Goal: Task Accomplishment & Management: Manage account settings

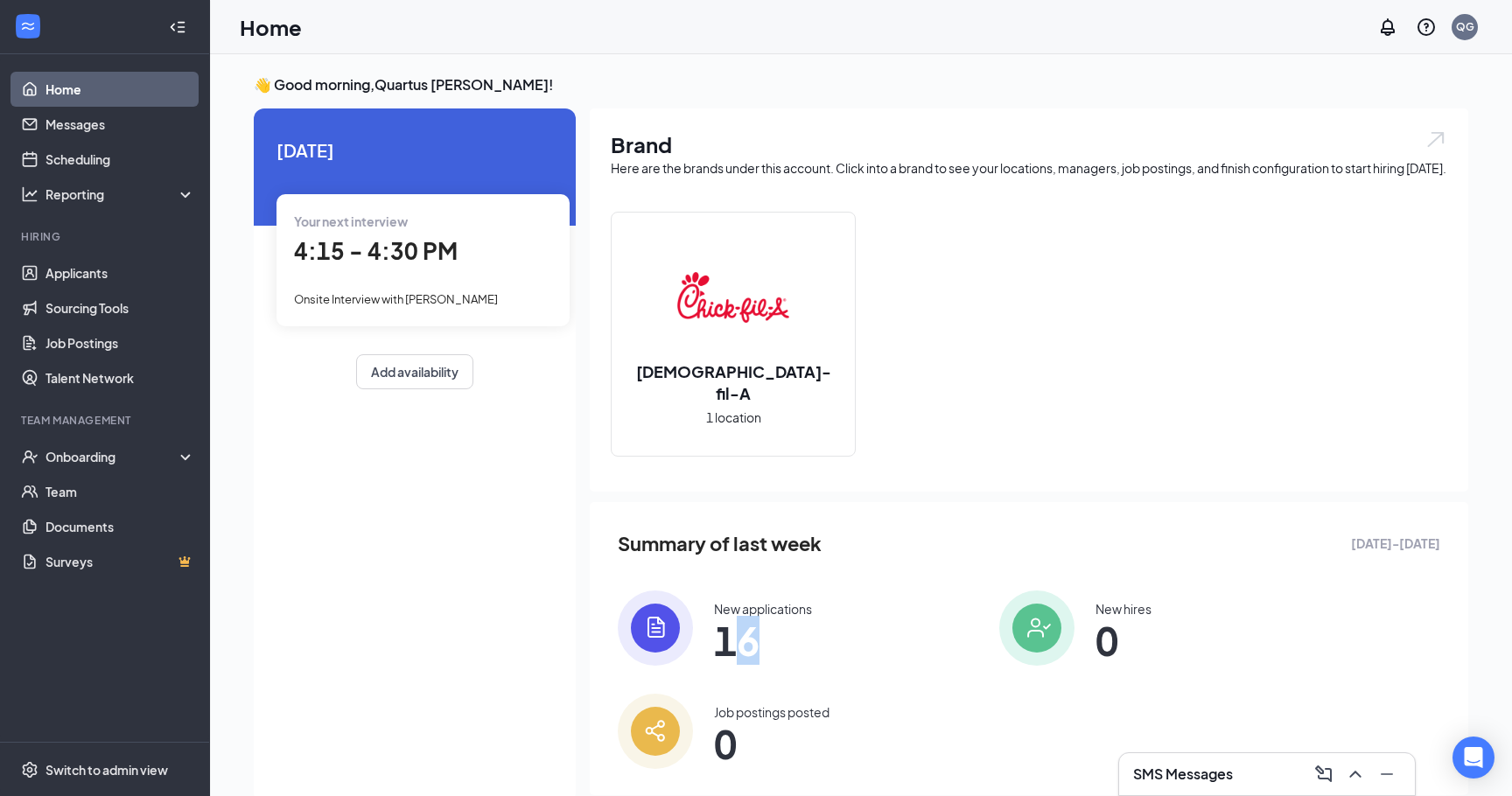
click at [749, 645] on span "16" at bounding box center [763, 641] width 98 height 31
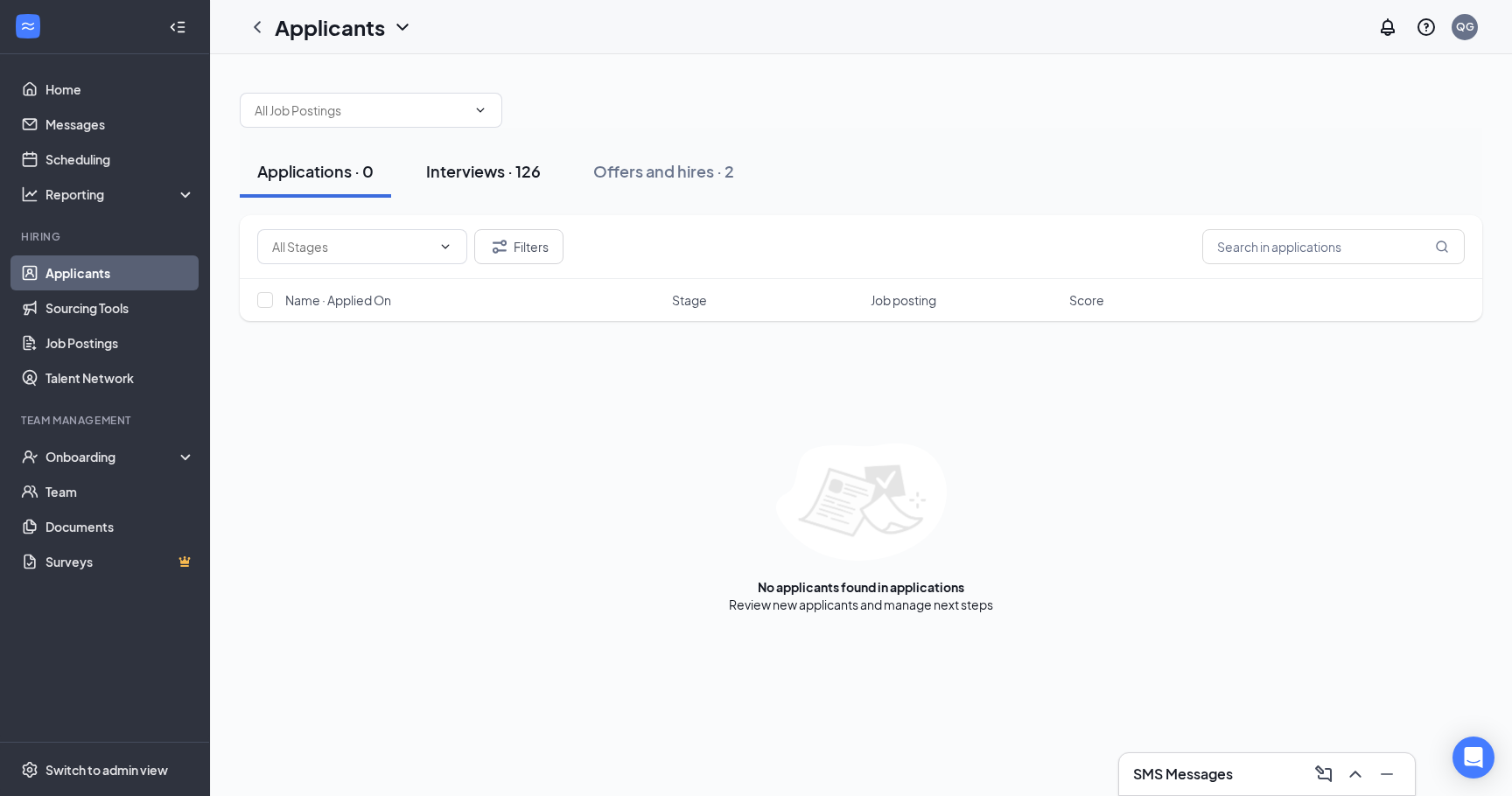
click at [519, 170] on div "Interviews · 126" at bounding box center [483, 171] width 115 height 22
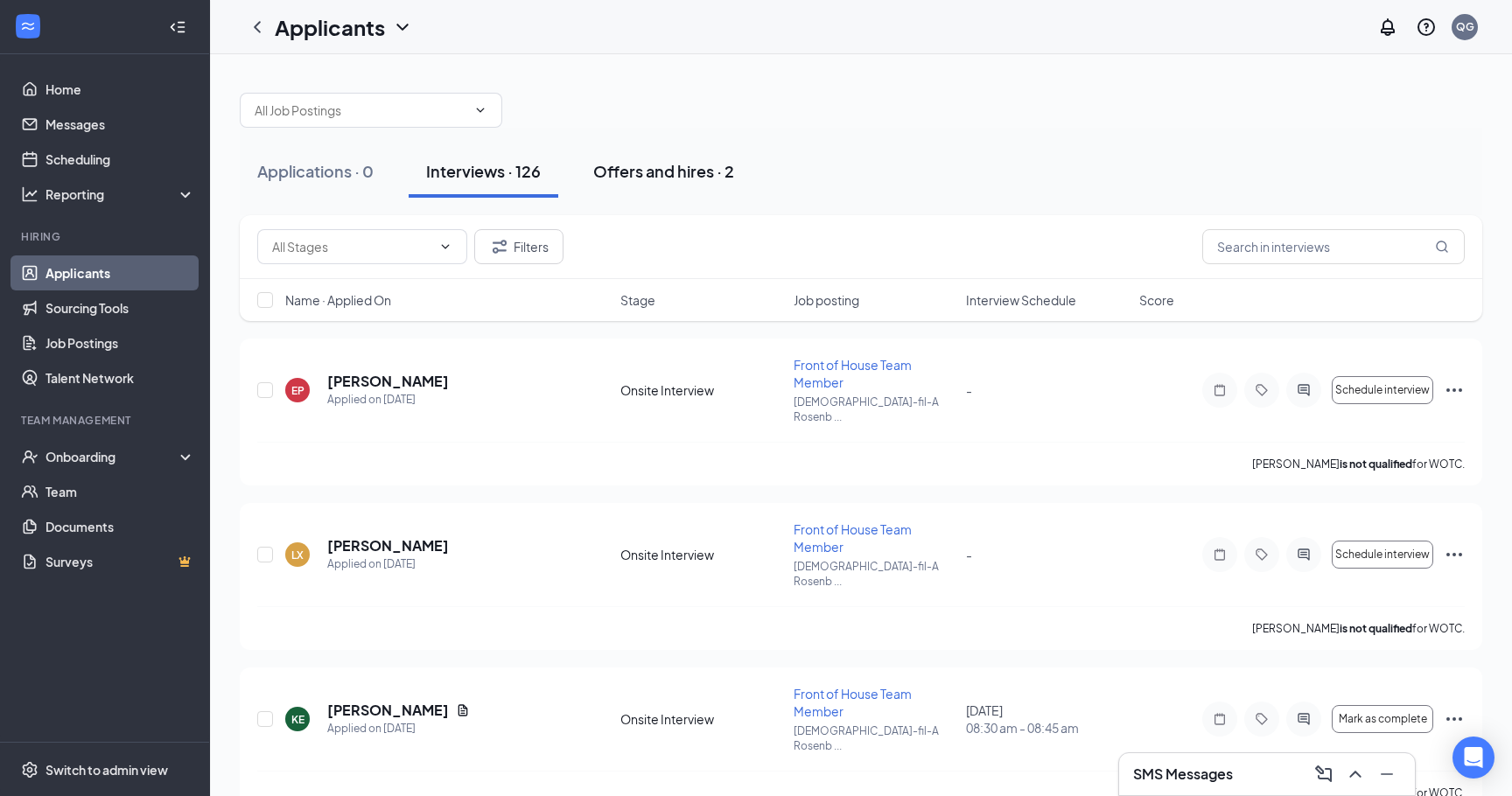
click at [722, 172] on div "Offers and hires · 2" at bounding box center [663, 171] width 140 height 22
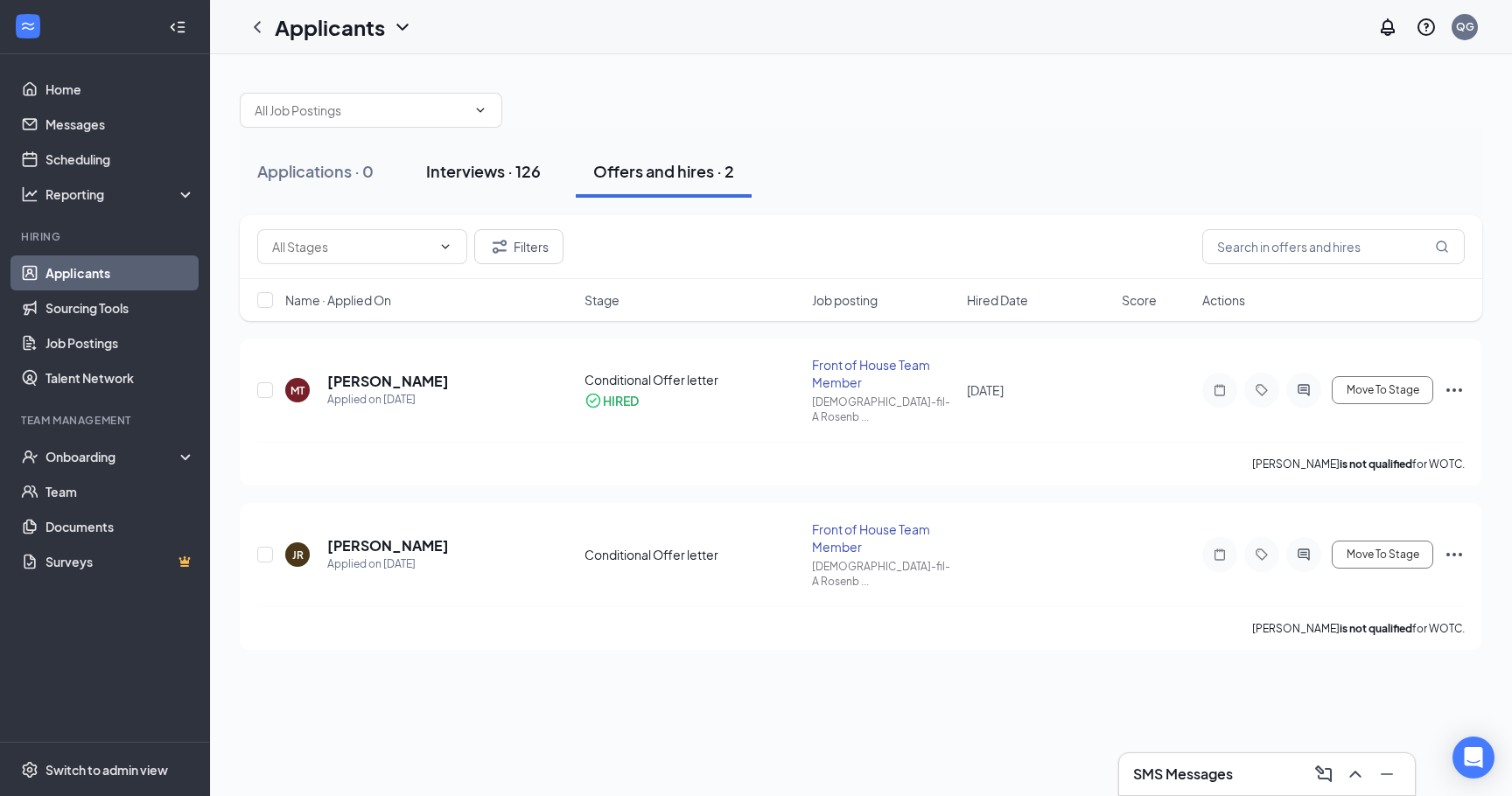
click at [481, 176] on div "Interviews · 126" at bounding box center [483, 171] width 115 height 22
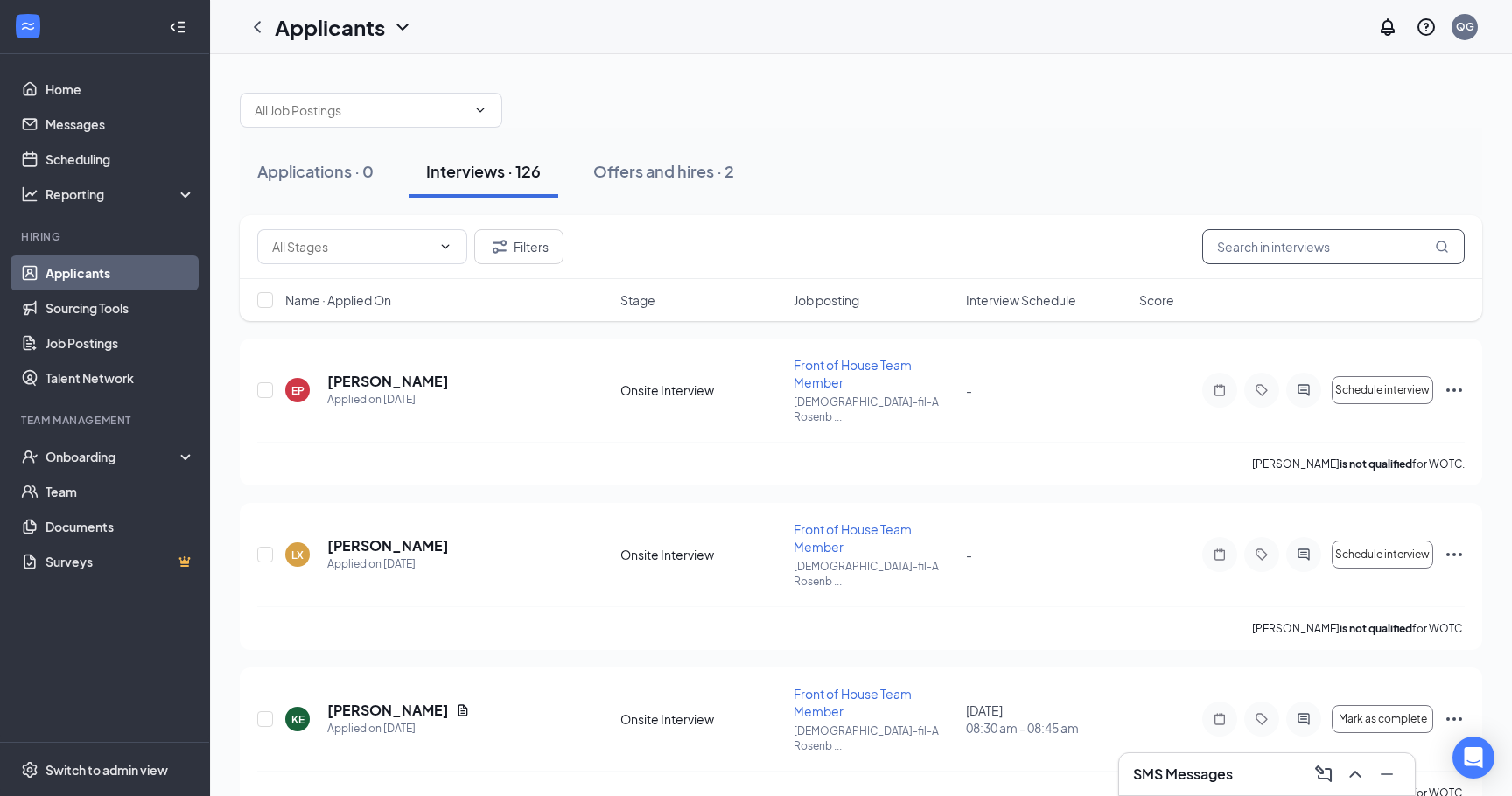
click at [1234, 244] on input "text" at bounding box center [1332, 247] width 262 height 35
type input "[PERSON_NAME]"
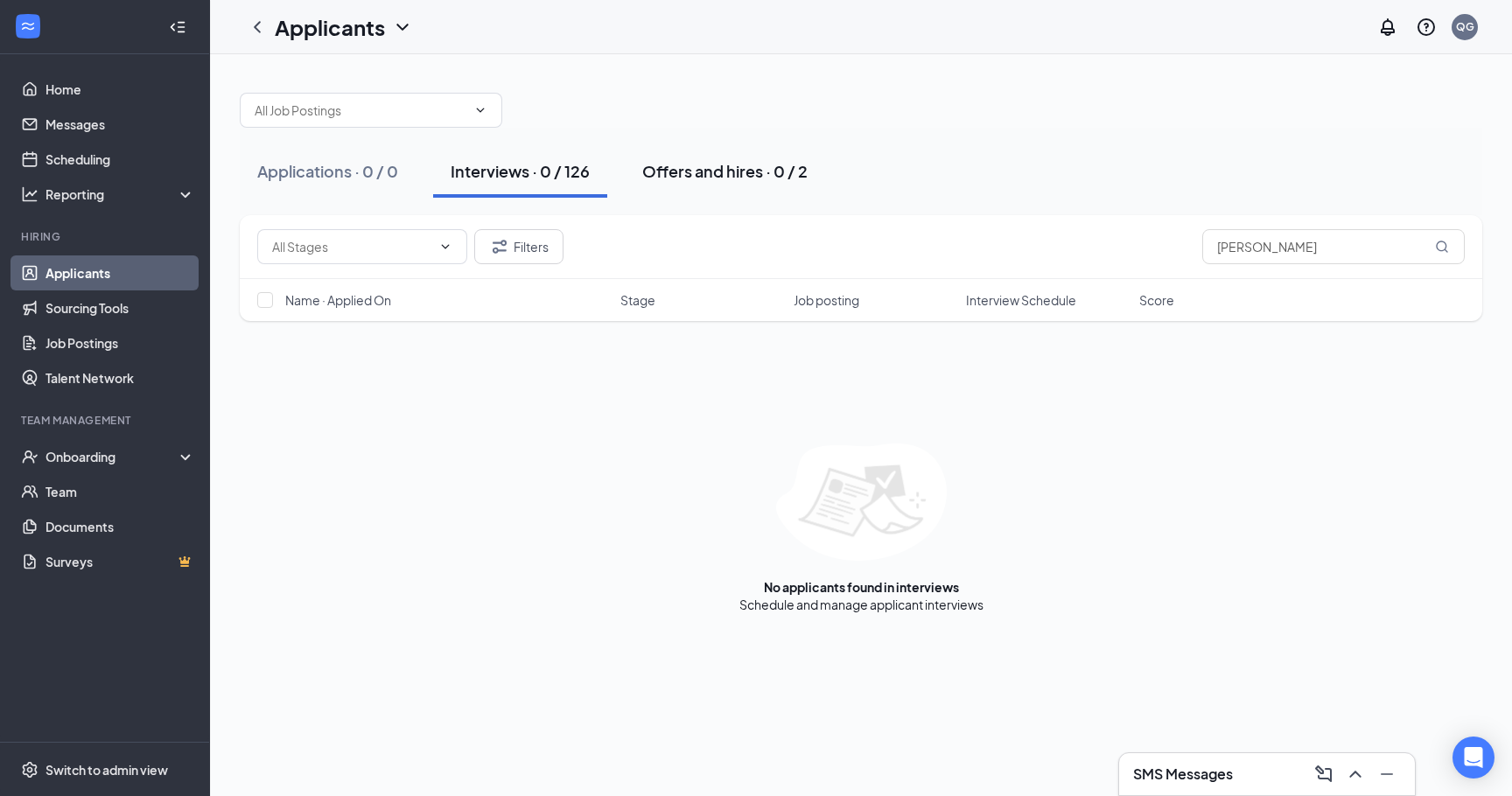
click at [747, 151] on button "Offers and hires · 0 / 2" at bounding box center [725, 171] width 200 height 52
click at [1305, 244] on input "[PERSON_NAME]" at bounding box center [1332, 247] width 262 height 35
click at [536, 171] on div "Interviews · 0 / 126" at bounding box center [521, 171] width 140 height 22
click at [1258, 250] on input "[PERSON_NAME]" at bounding box center [1332, 247] width 262 height 35
click at [1261, 244] on input "arnolo" at bounding box center [1332, 247] width 262 height 35
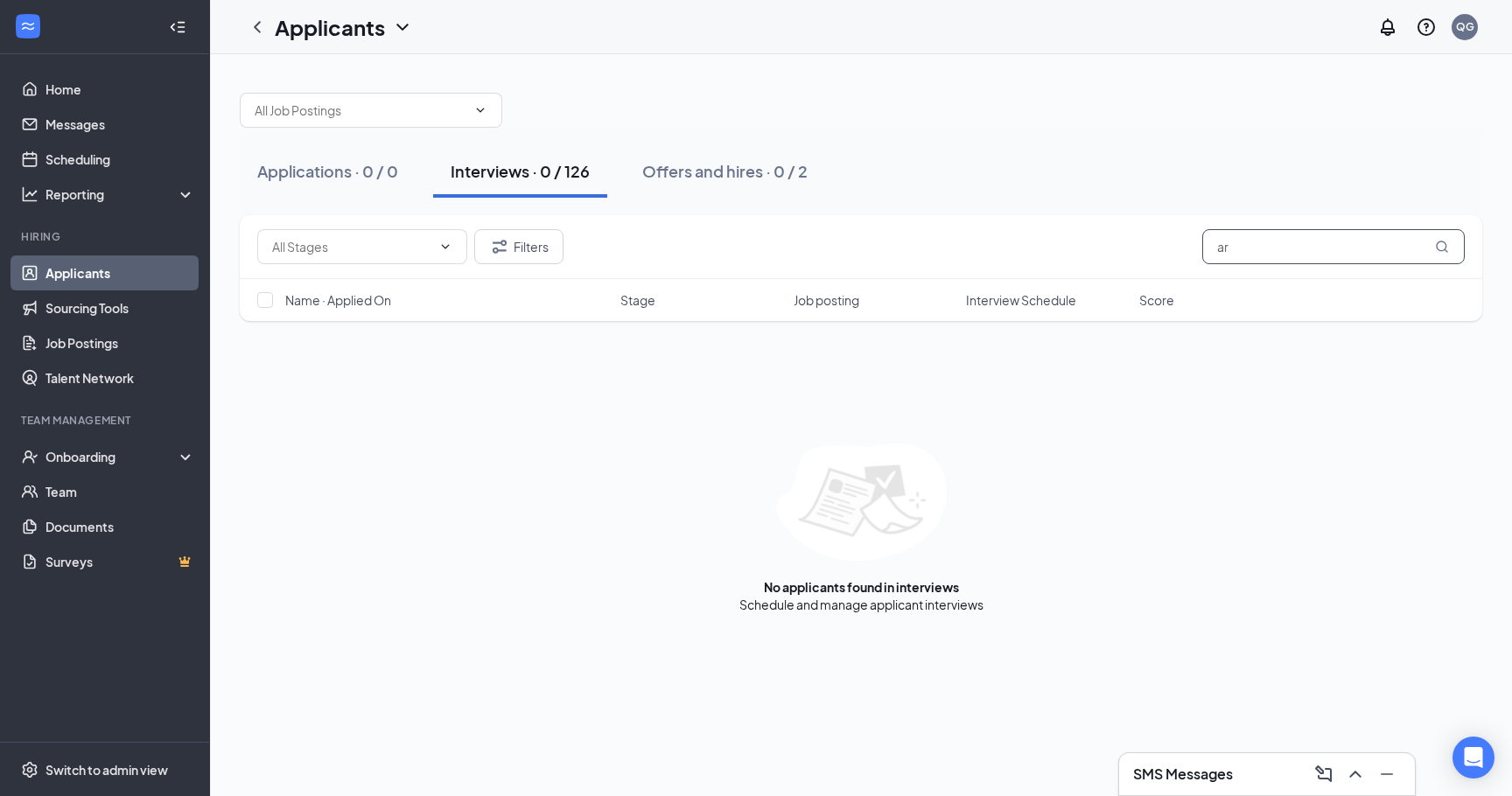
type input "a"
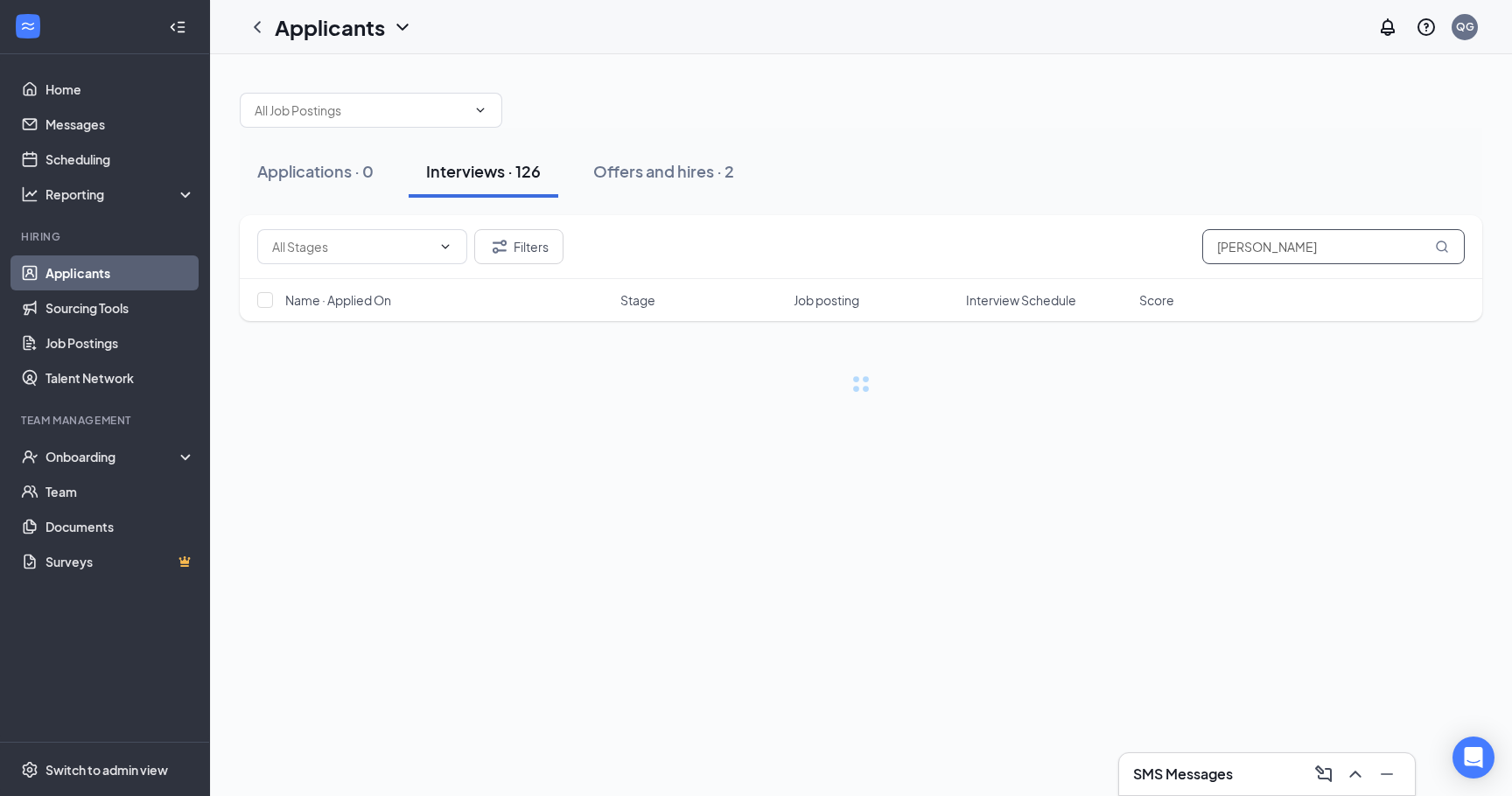
type input "[PERSON_NAME]"
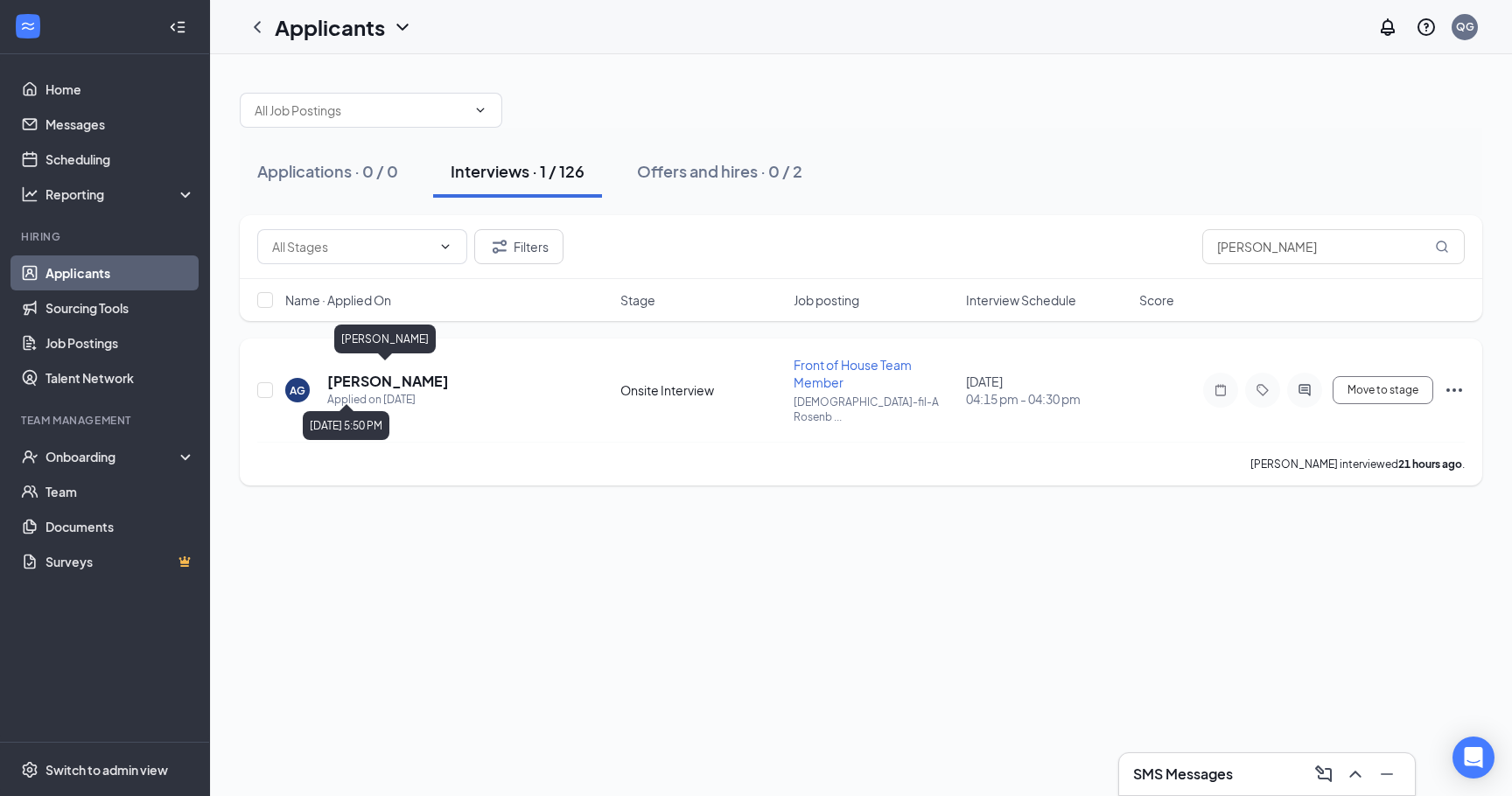
click at [394, 380] on h5 "[PERSON_NAME]" at bounding box center [388, 381] width 122 height 20
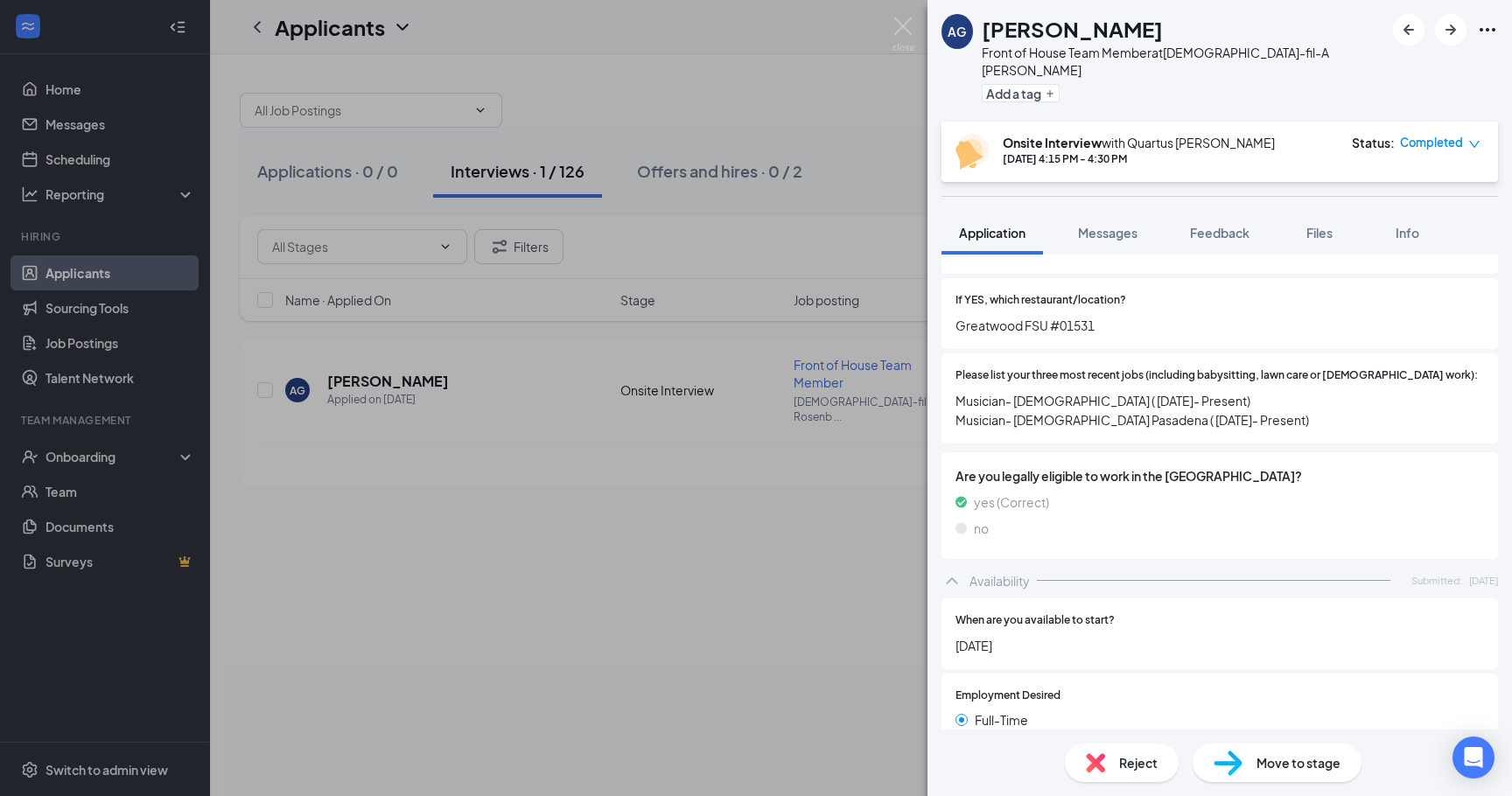
scroll to position [596, 0]
click at [700, 610] on div "AG [PERSON_NAME] Front of House Team Member at [DEMOGRAPHIC_DATA]-fil-A [PERSON…" at bounding box center [756, 398] width 1512 height 796
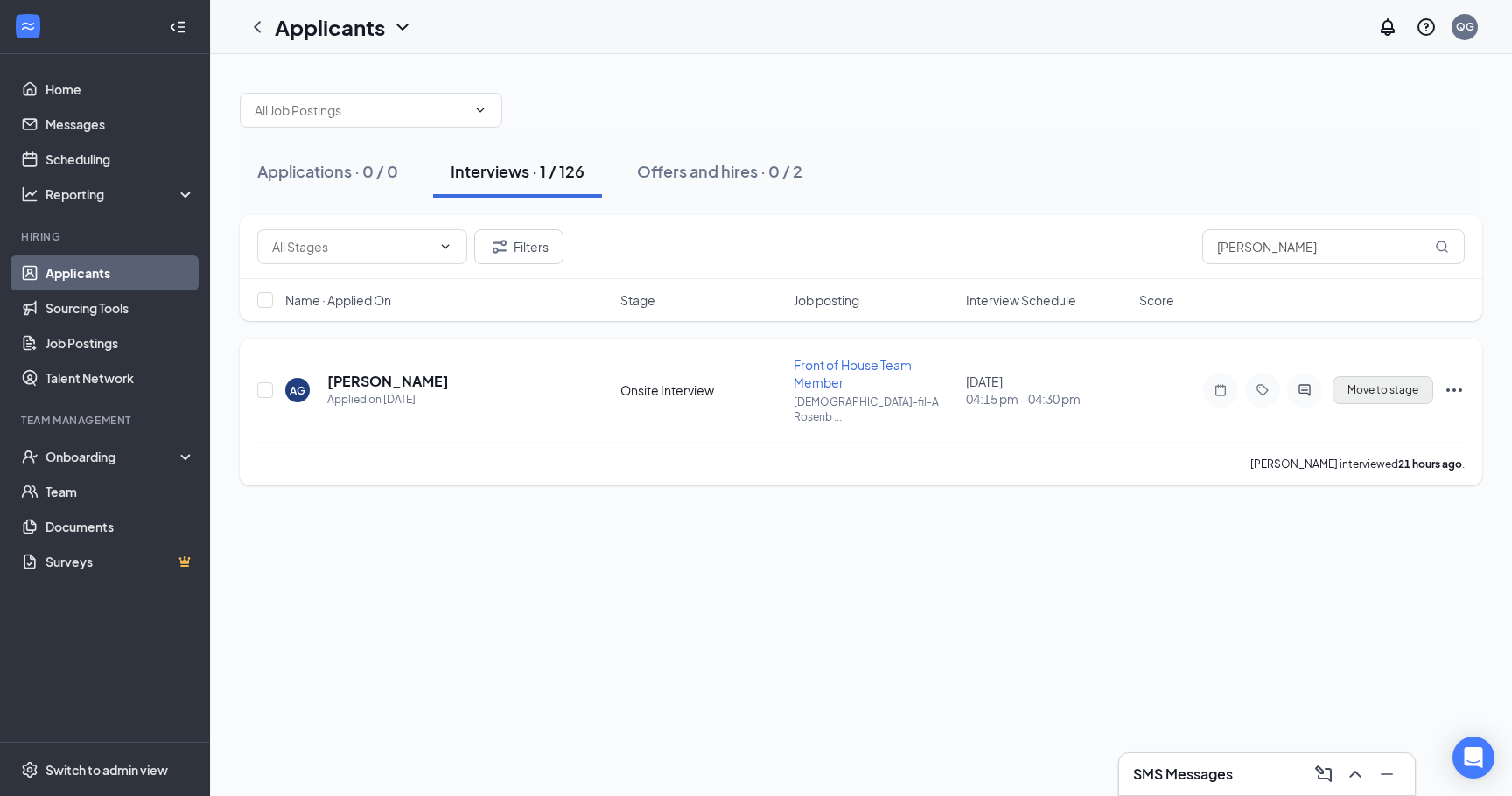
click at [1412, 384] on span "Move to stage" at bounding box center [1382, 390] width 71 height 12
type input "Conditional Offer letter (next stage)"
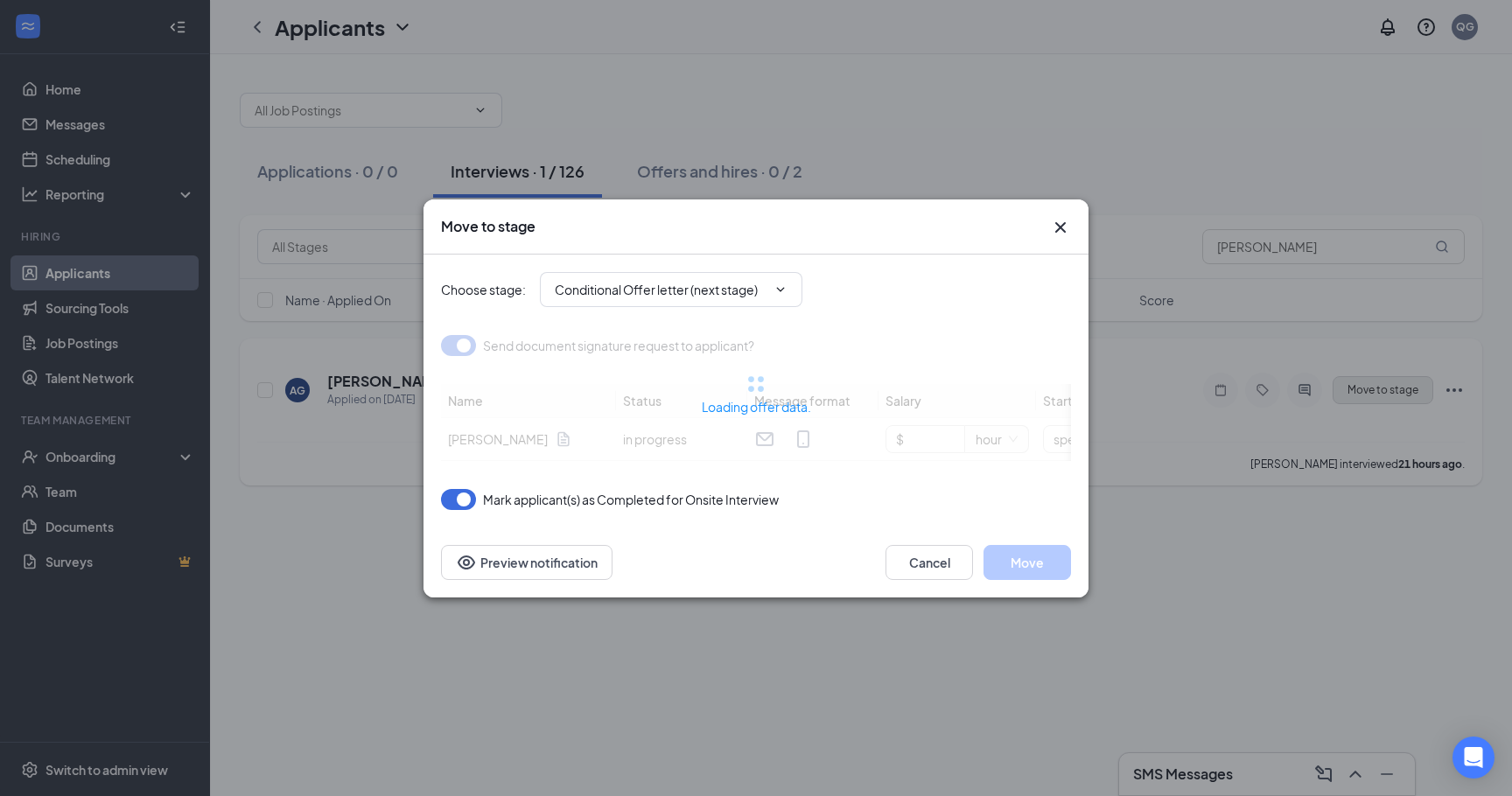
type input "[DATE]"
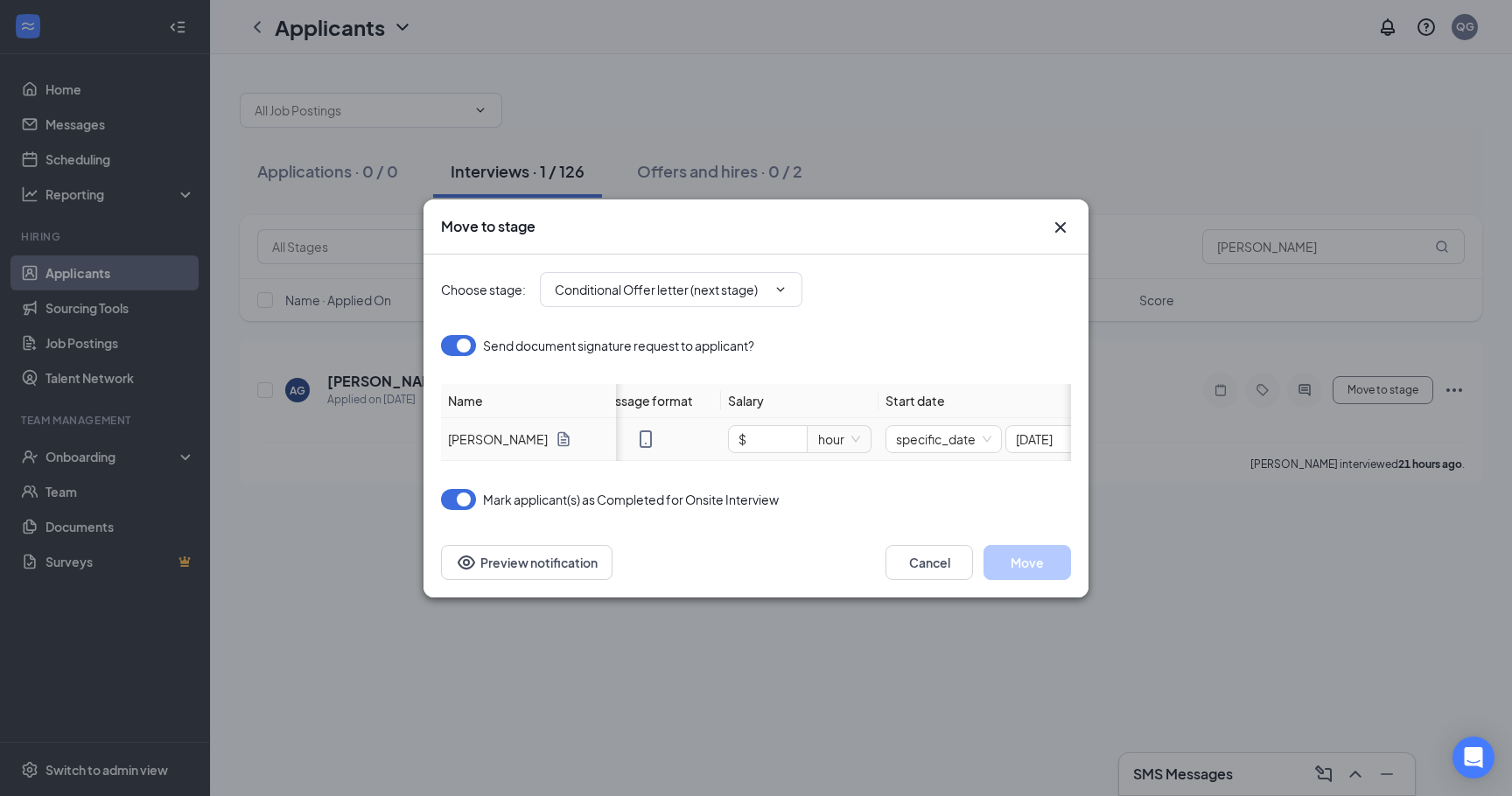
scroll to position [0, 170]
click at [761, 440] on input "$" at bounding box center [755, 439] width 78 height 27
type input "$ 35.25"
click at [1033, 558] on button "Move" at bounding box center [1027, 563] width 87 height 35
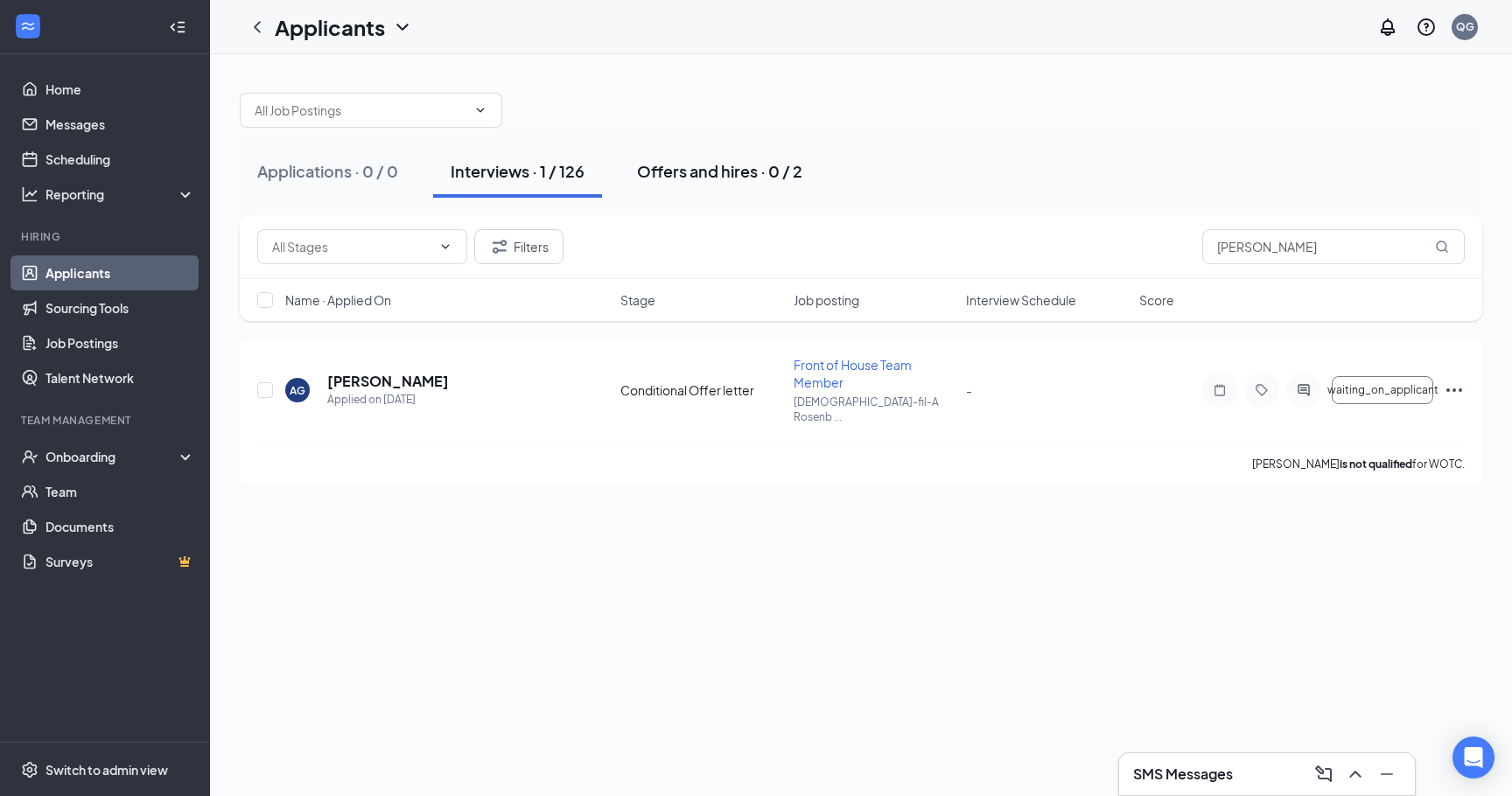
click at [713, 180] on div "Offers and hires · 0 / 2" at bounding box center [719, 171] width 165 height 22
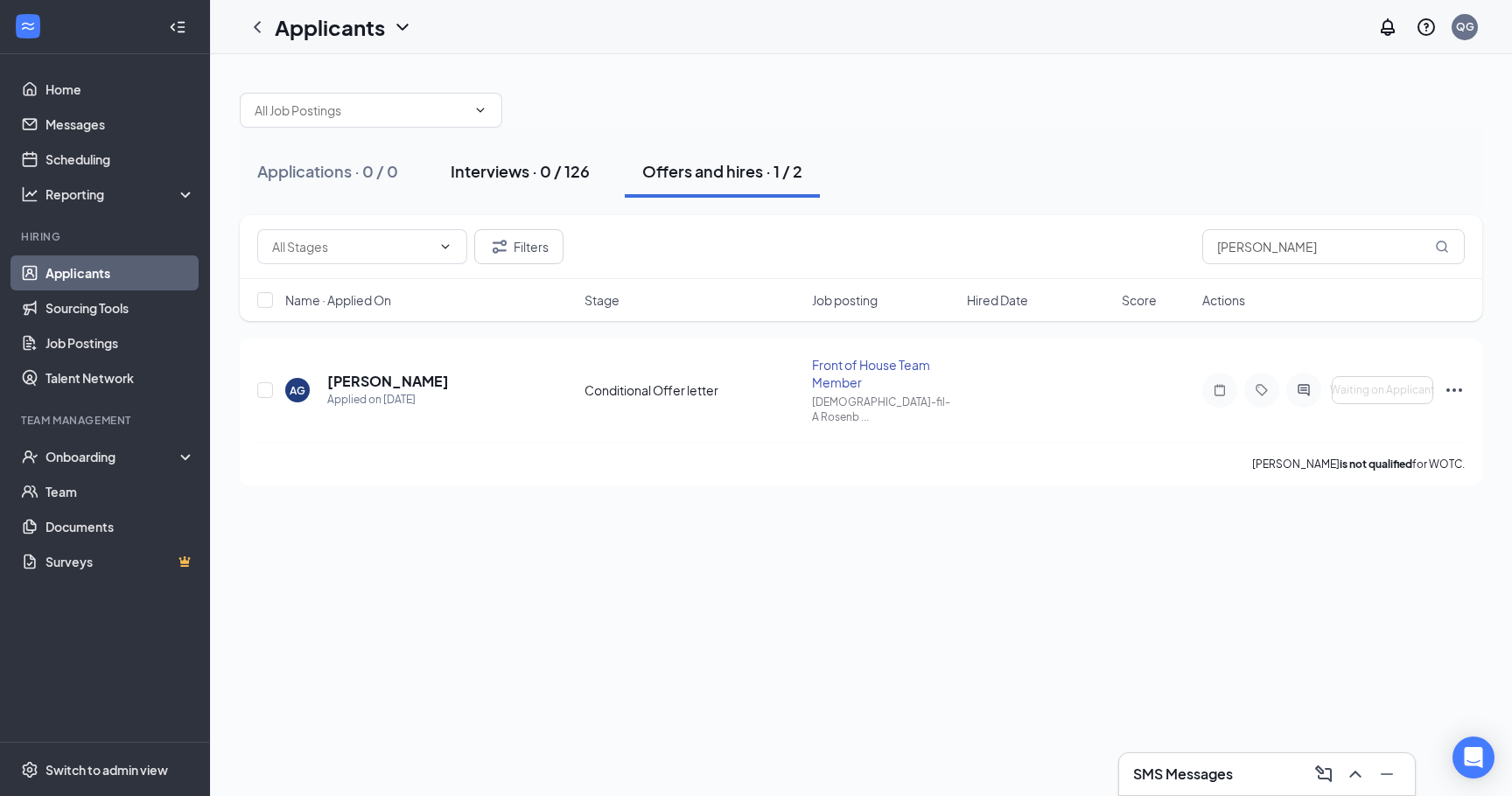
click at [485, 173] on div "Interviews · 0 / 126" at bounding box center [521, 171] width 140 height 22
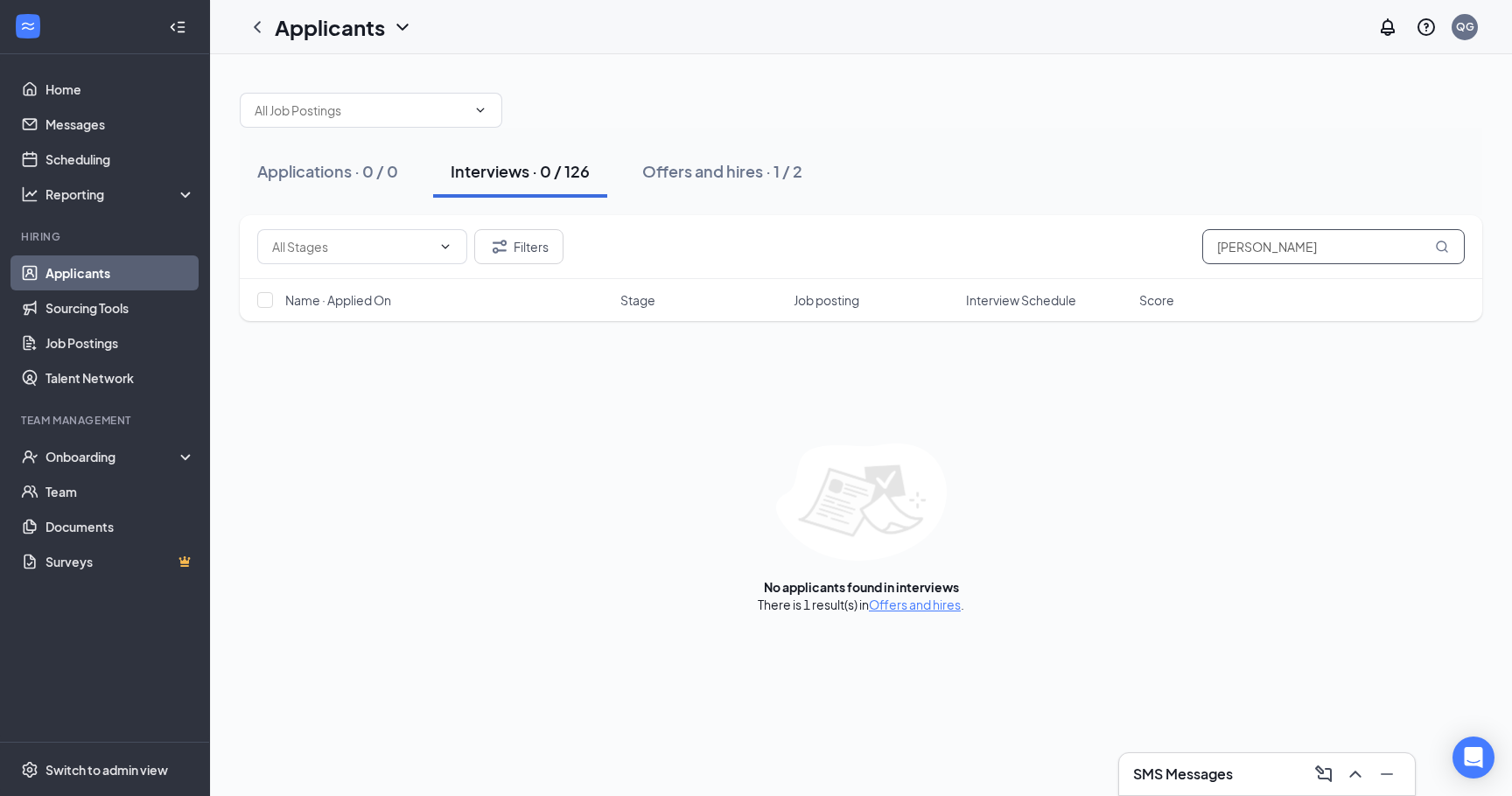
click at [1364, 247] on input "[PERSON_NAME]" at bounding box center [1332, 247] width 262 height 35
type input "g"
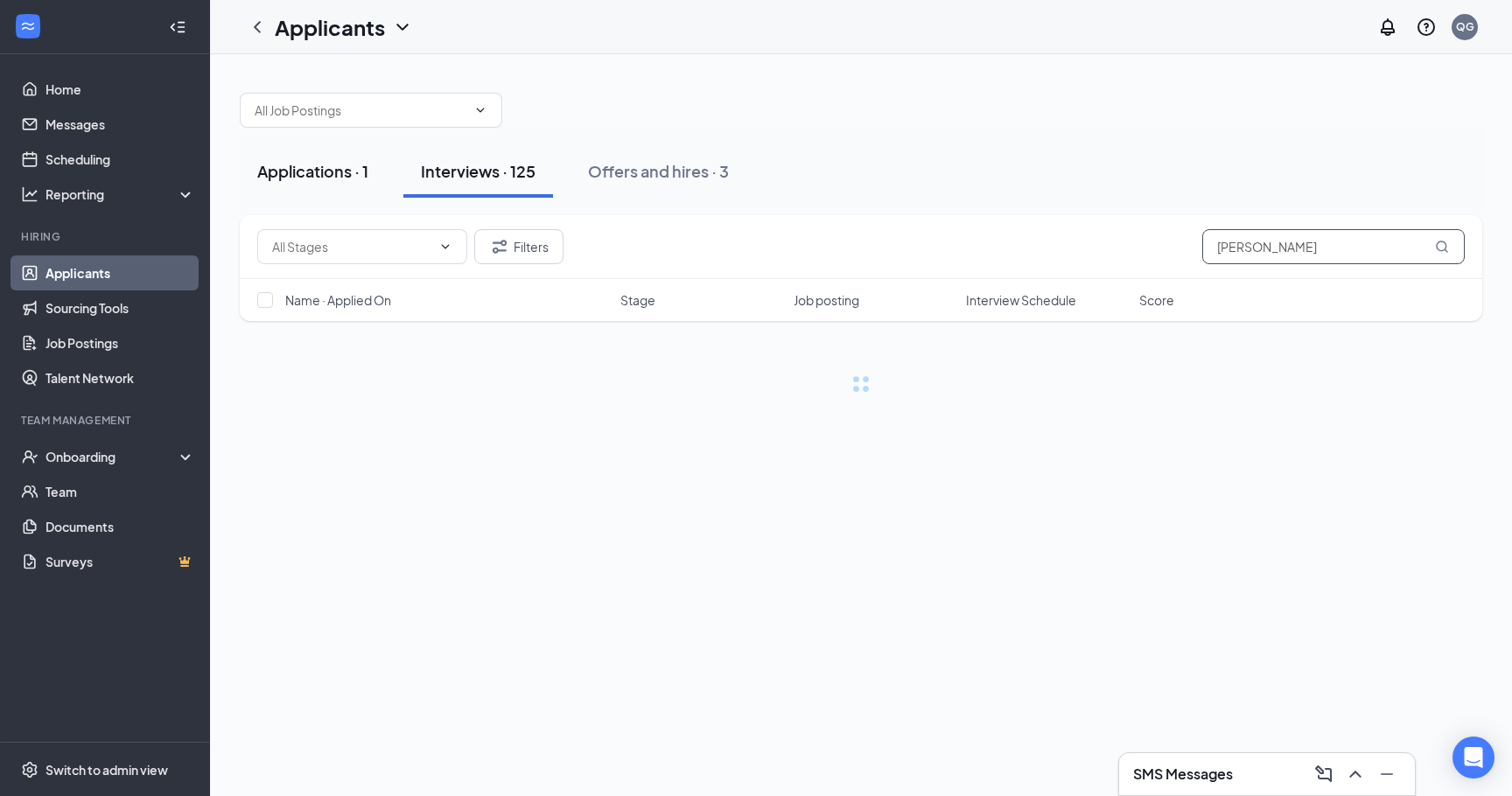
type input "[PERSON_NAME]"
click at [318, 182] on button "Applications · 1" at bounding box center [312, 171] width 146 height 52
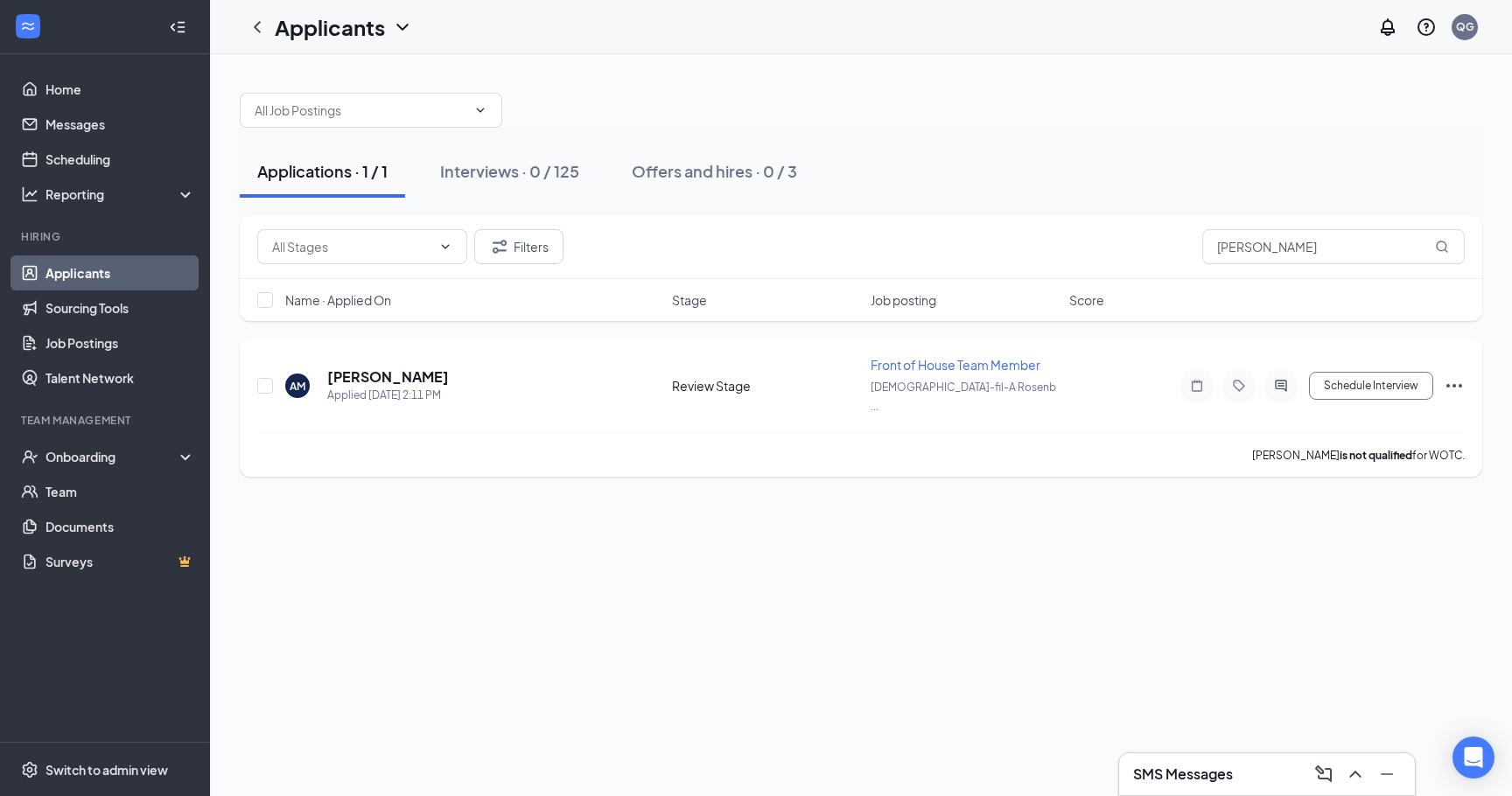
click at [1450, 375] on icon "Ellipses" at bounding box center [1453, 385] width 21 height 21
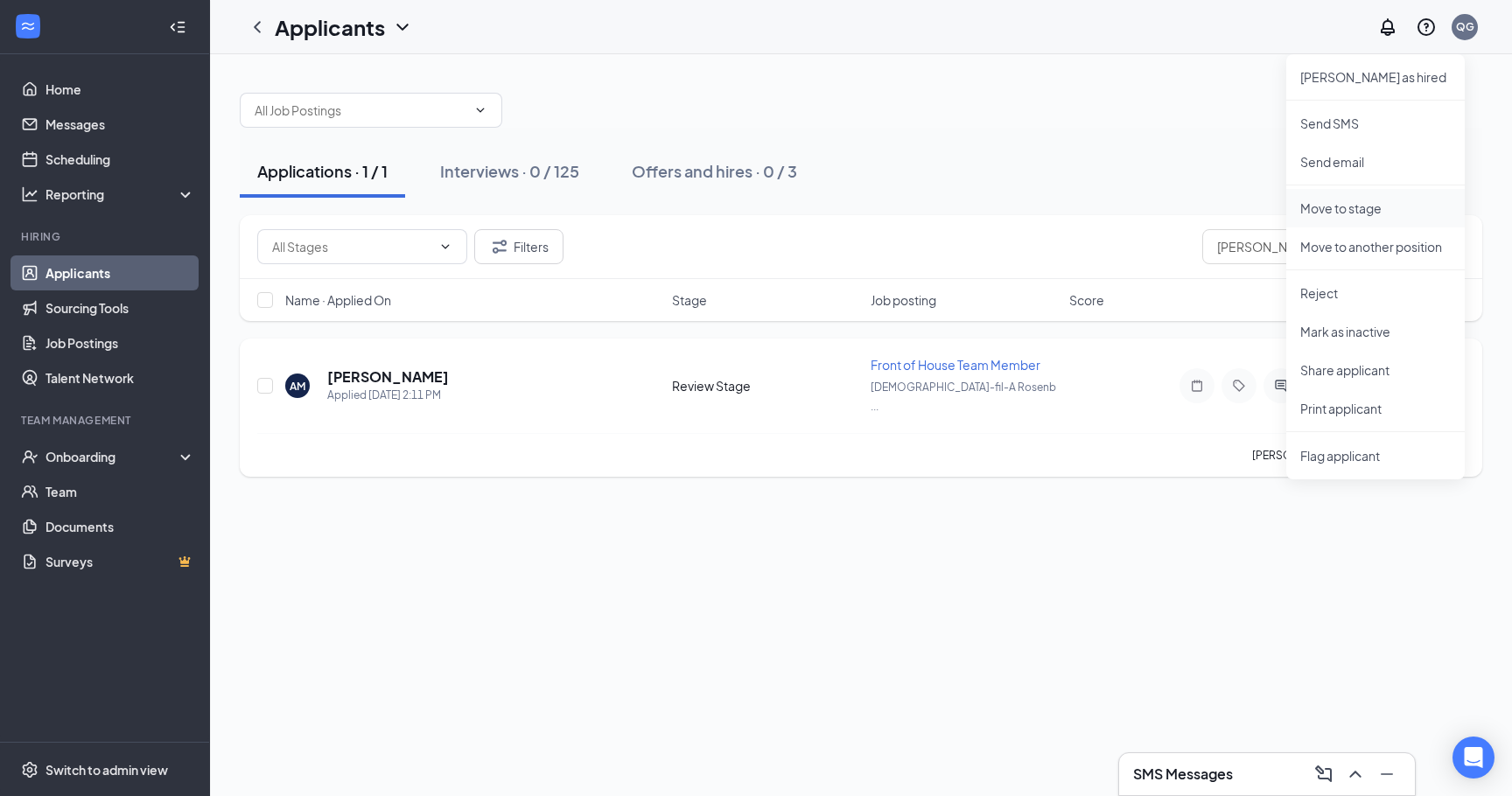
click at [1359, 209] on p "Move to stage" at bounding box center [1374, 208] width 150 height 18
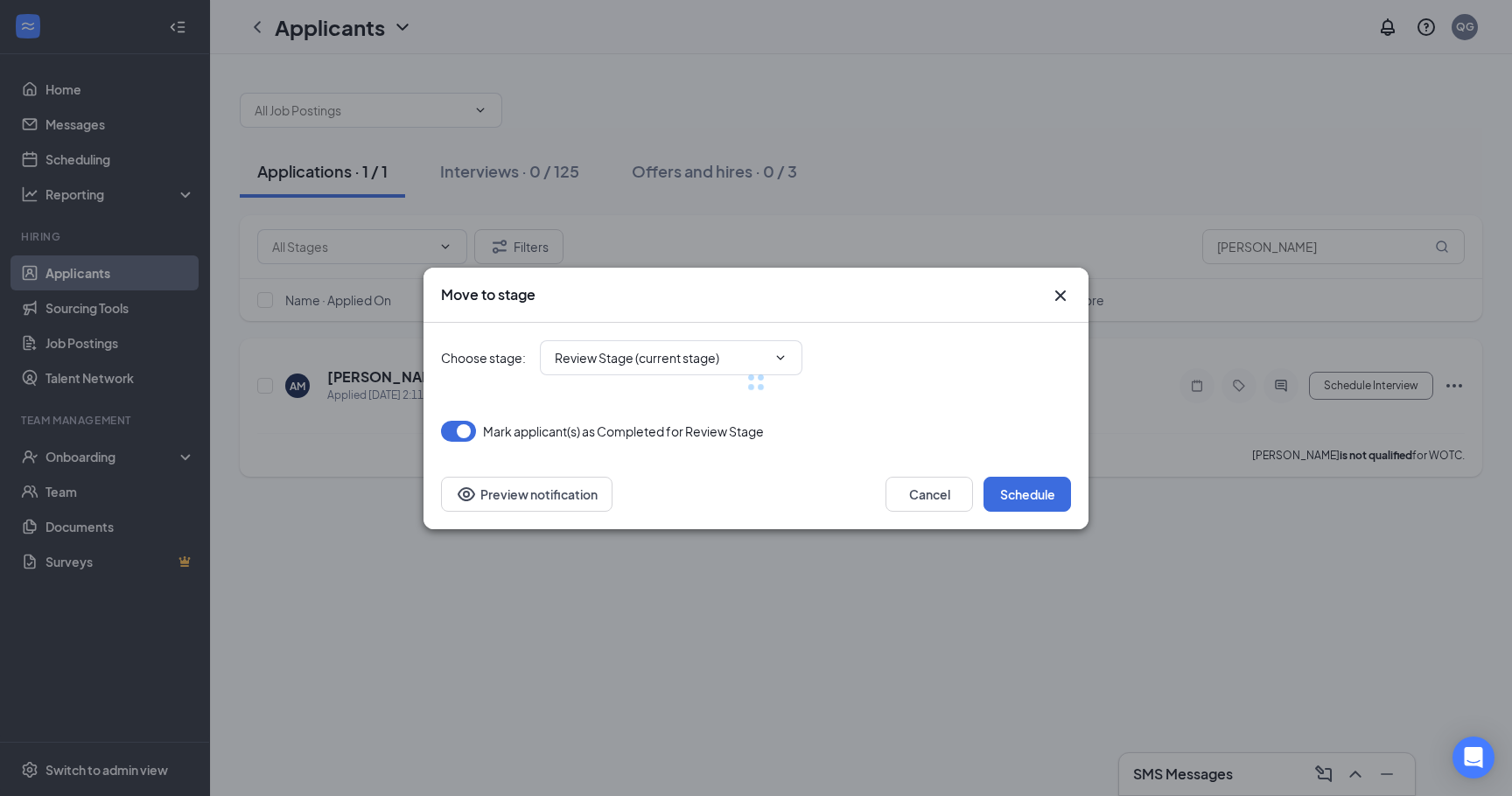
type input "Onsite Interview (next stage)"
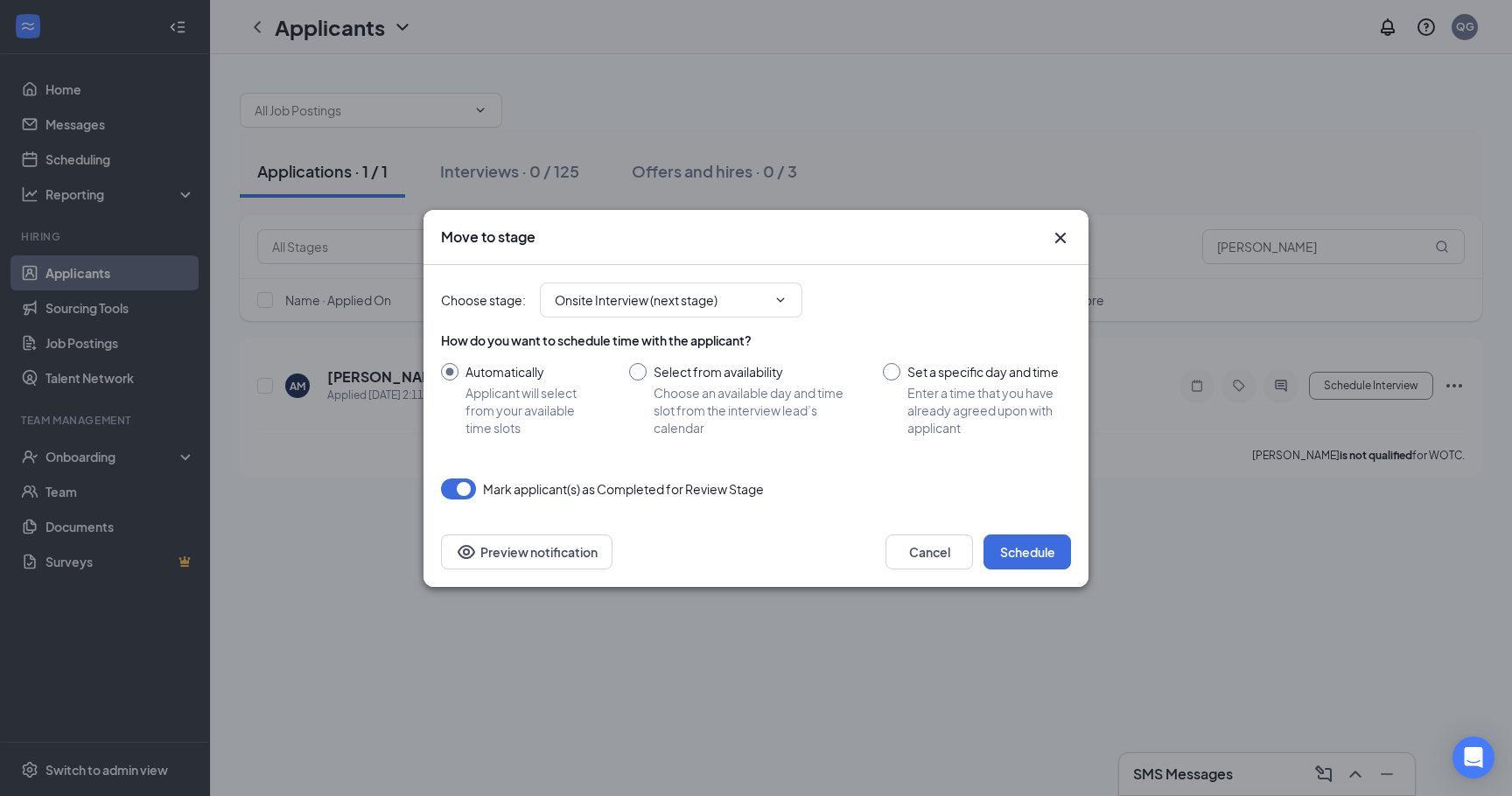
click at [739, 320] on div "Choose stage : Onsite Interview (next stage)" at bounding box center [756, 300] width 630 height 70
click at [783, 300] on icon "ChevronDown" at bounding box center [781, 300] width 8 height 4
click at [777, 298] on icon "ChevronDown" at bounding box center [780, 300] width 14 height 14
click at [931, 554] on button "Cancel" at bounding box center [928, 552] width 87 height 35
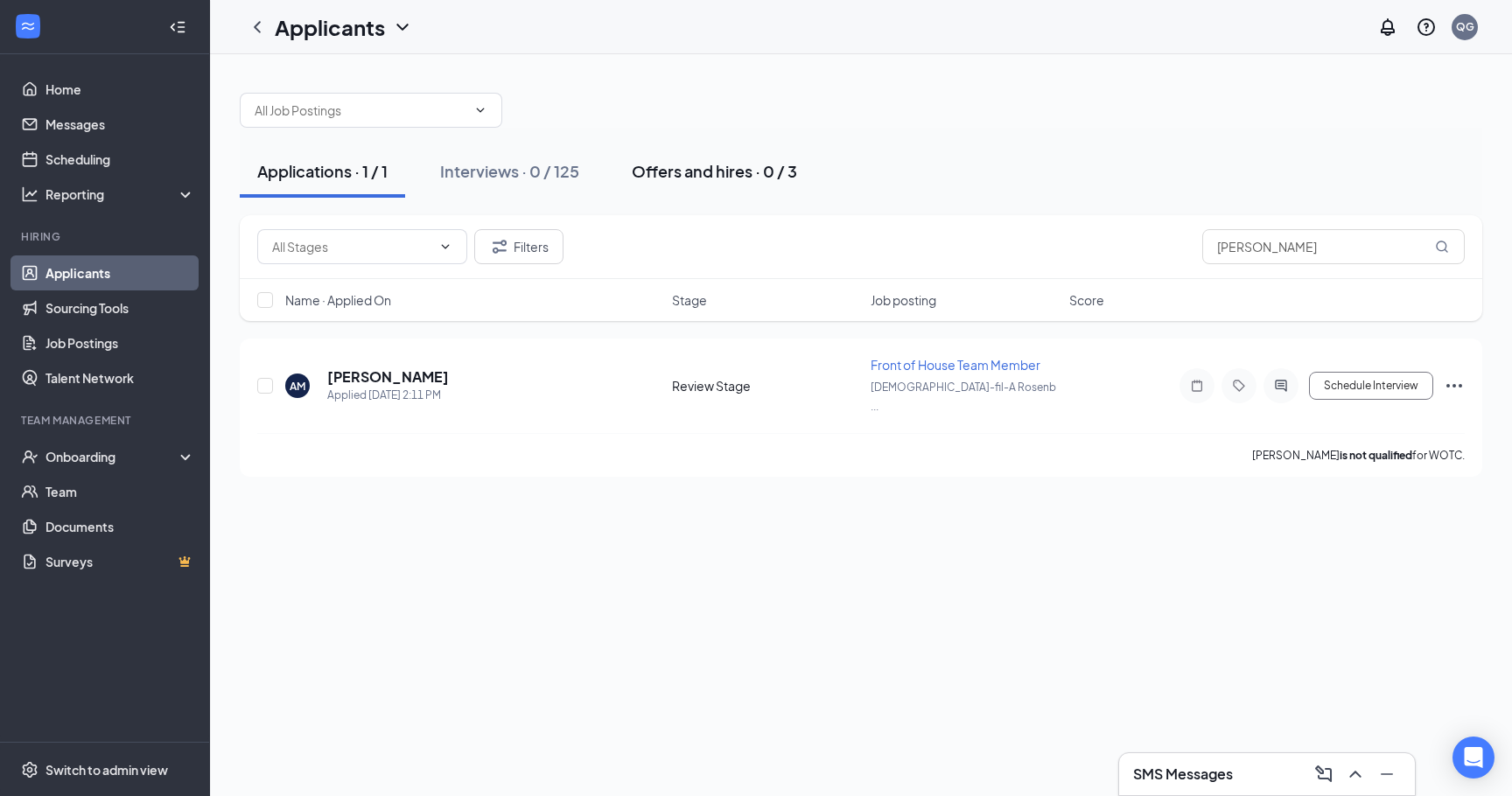
click at [700, 173] on div "Offers and hires · 0 / 3" at bounding box center [714, 171] width 165 height 22
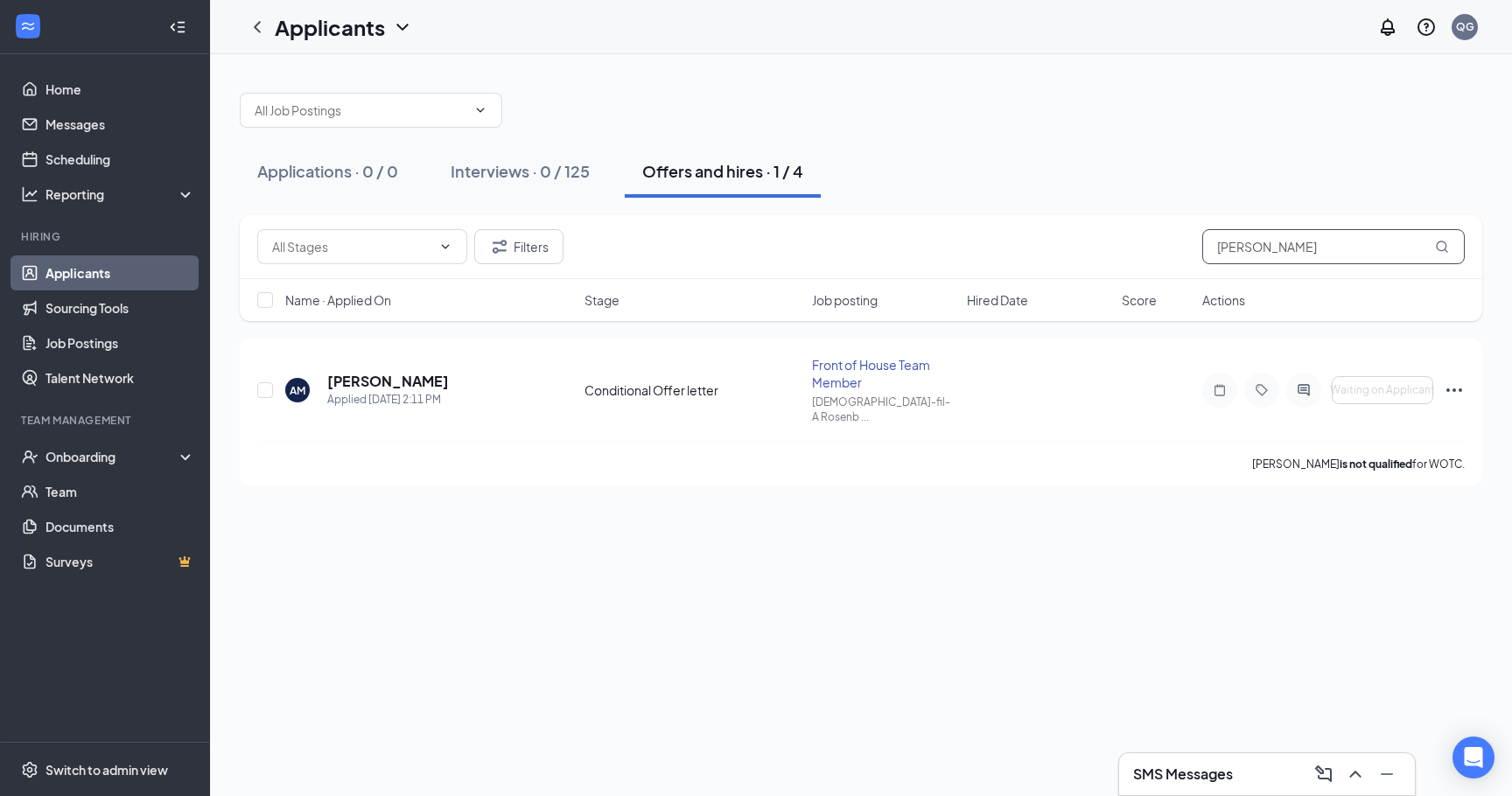
click at [1239, 251] on input "[PERSON_NAME]" at bounding box center [1332, 247] width 262 height 35
click at [1368, 244] on input "[PERSON_NAME]" at bounding box center [1332, 247] width 262 height 35
type input "a"
